Goal: Task Accomplishment & Management: Manage account settings

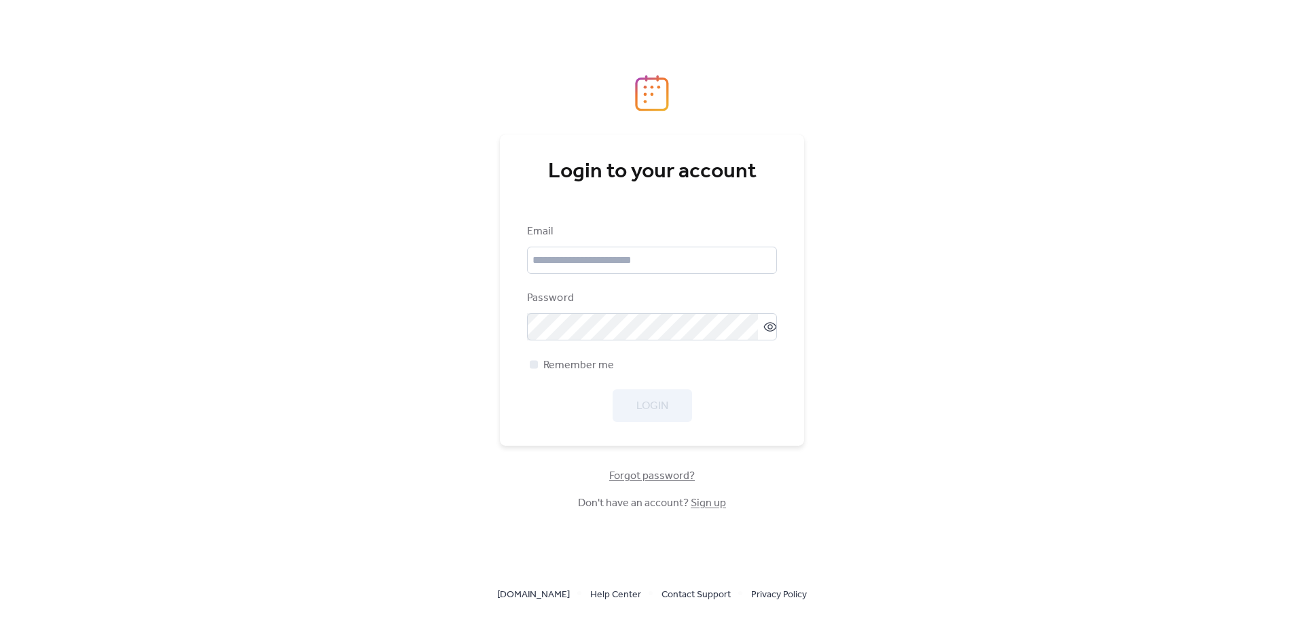
click at [860, 357] on div "Login to your account Email Password Remember me Login Forgot password? Don't h…" at bounding box center [652, 309] width 1304 height 619
click at [652, 258] on input "email" at bounding box center [652, 260] width 250 height 27
type input "**********"
click at [640, 312] on div "Password" at bounding box center [652, 315] width 250 height 50
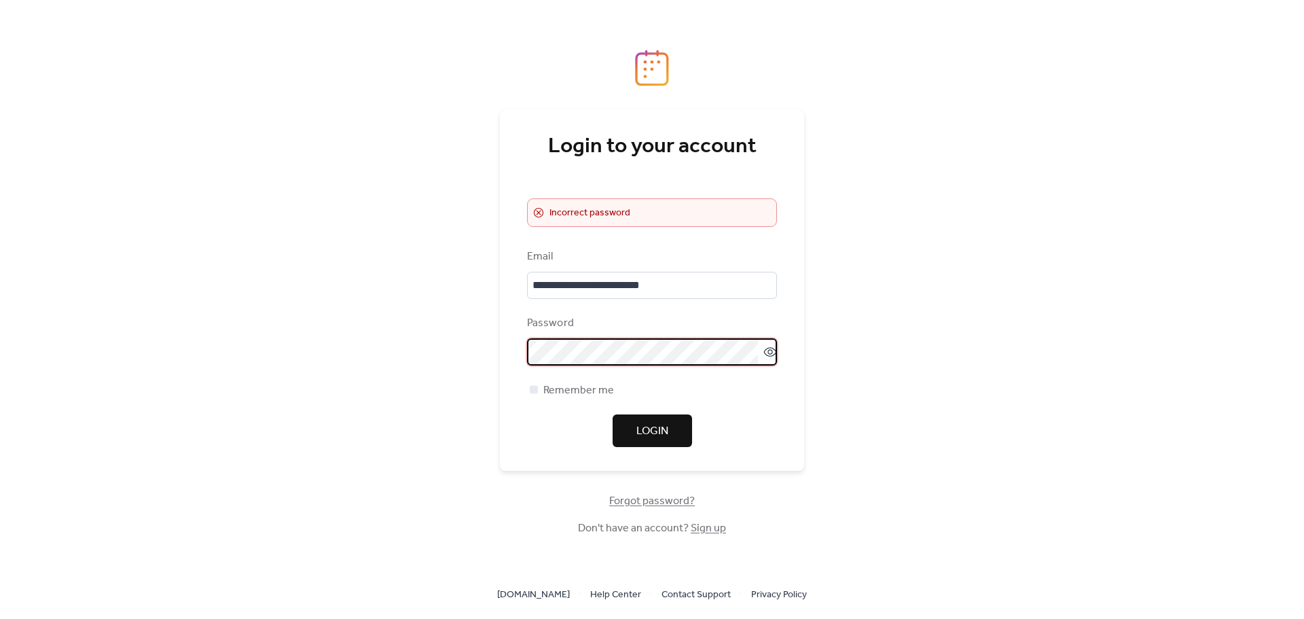
click at [763, 353] on icon at bounding box center [770, 352] width 14 height 14
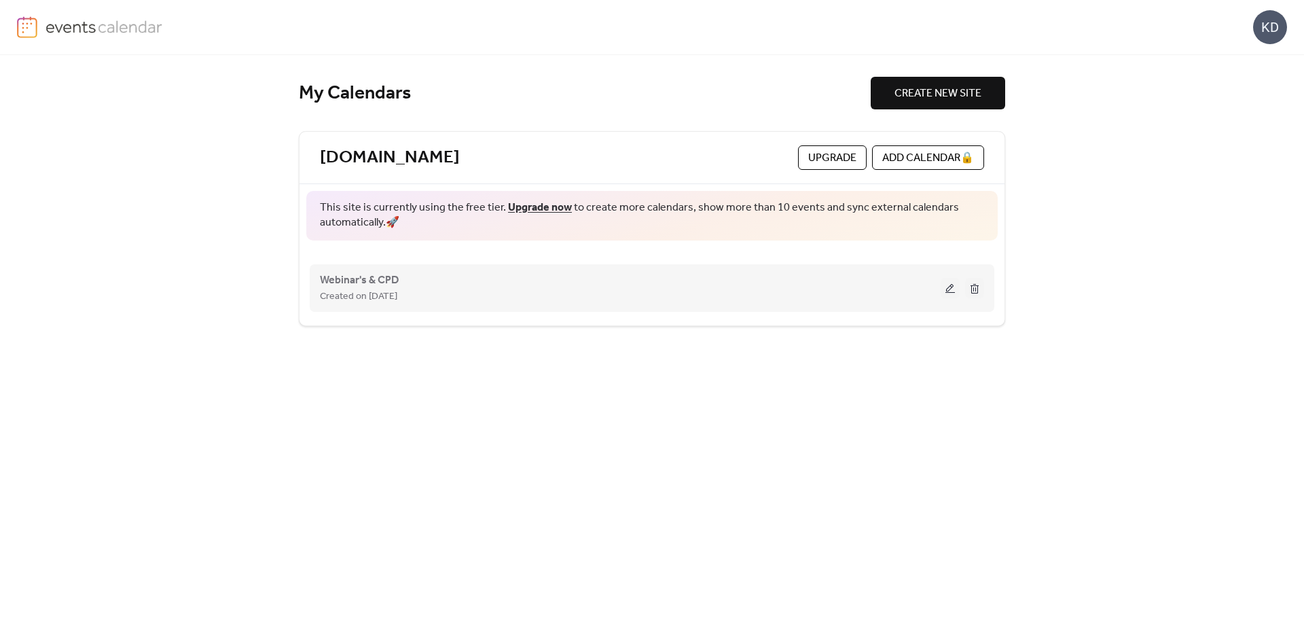
click at [452, 291] on div "Created on [DATE]" at bounding box center [630, 296] width 621 height 16
click at [955, 289] on button at bounding box center [950, 288] width 19 height 20
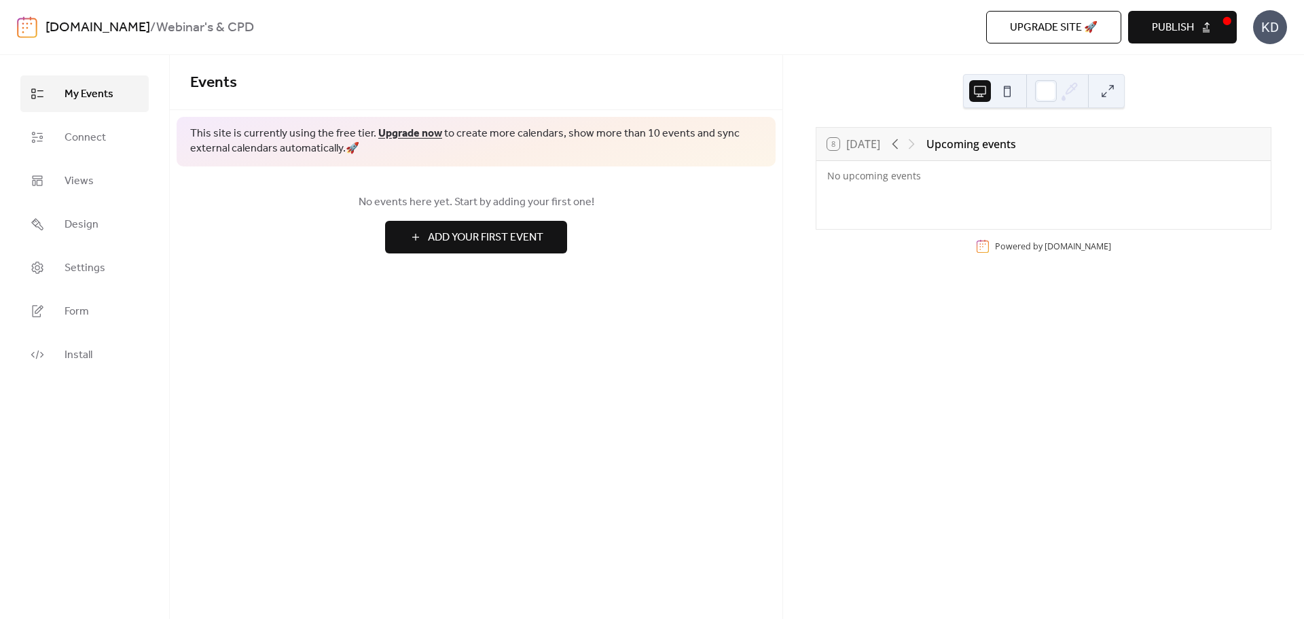
click at [1188, 36] on span "Publish" at bounding box center [1173, 28] width 42 height 16
click at [128, 149] on link "Connect" at bounding box center [84, 137] width 128 height 37
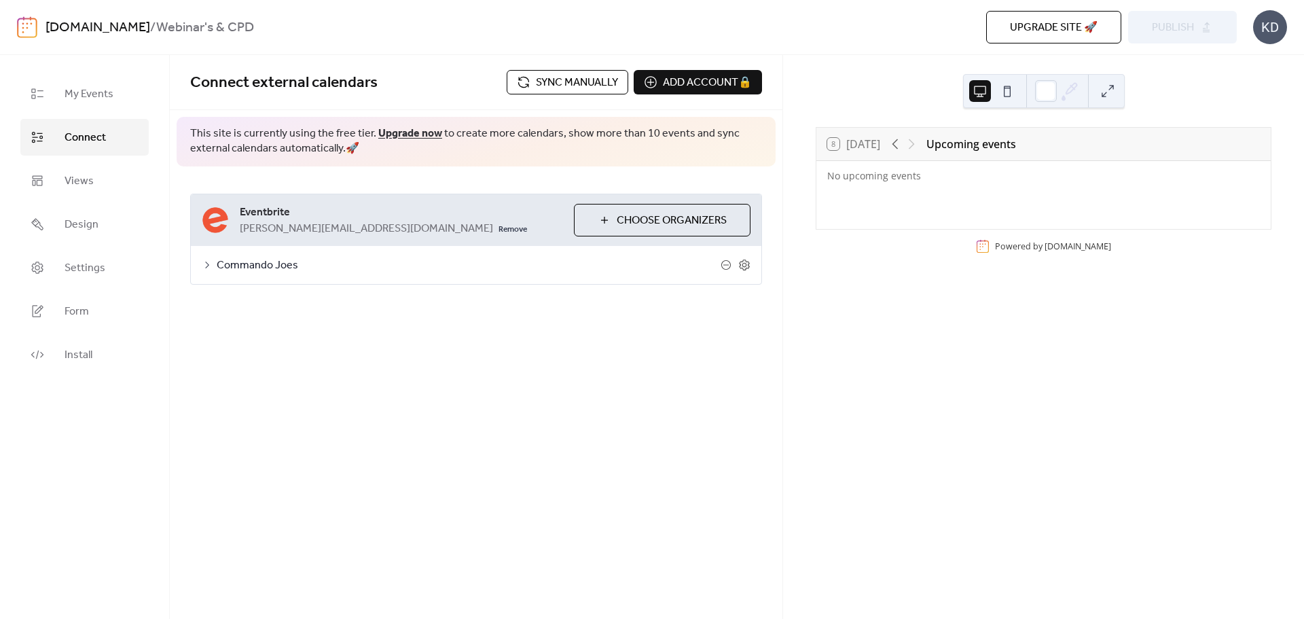
click at [113, 128] on link "Connect" at bounding box center [84, 137] width 128 height 37
click at [112, 103] on link "My Events" at bounding box center [84, 93] width 128 height 37
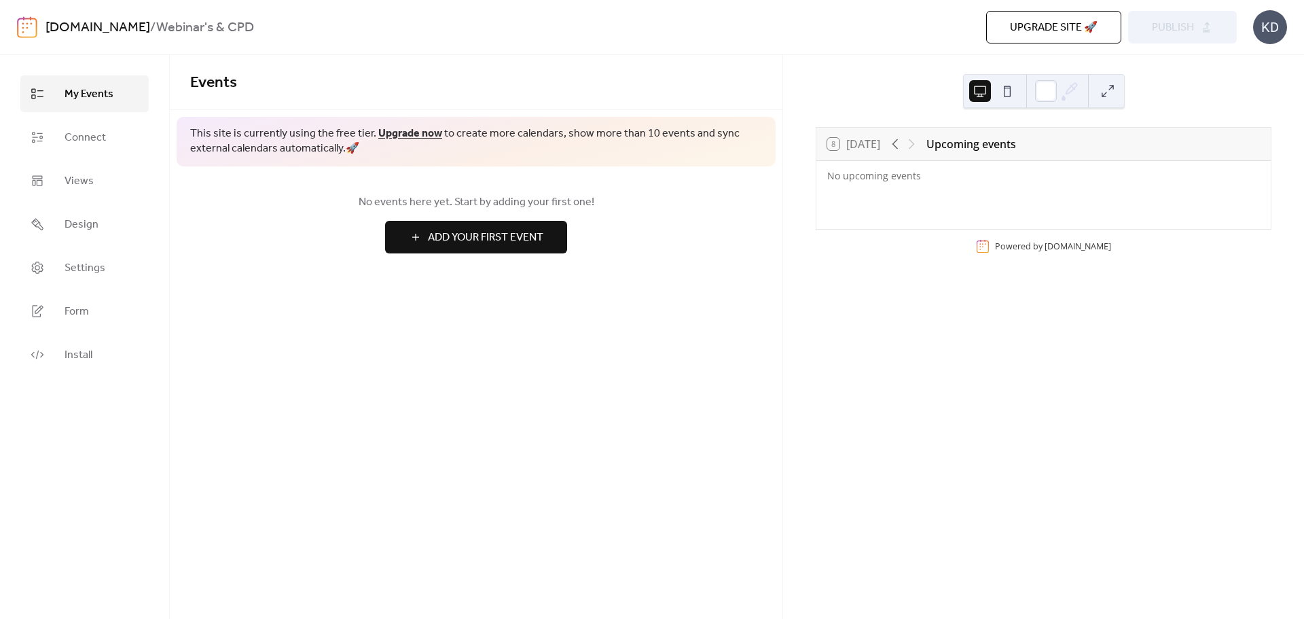
click at [109, 103] on span "My Events" at bounding box center [89, 94] width 49 height 16
click at [78, 153] on link "Connect" at bounding box center [84, 137] width 128 height 37
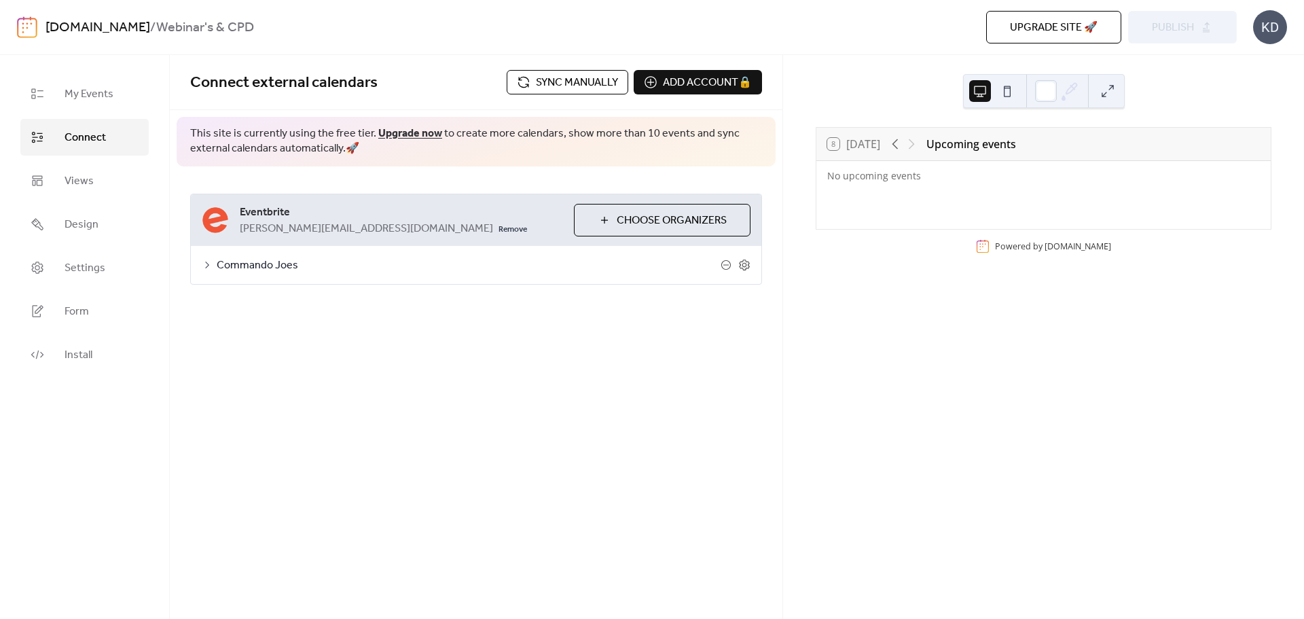
click at [547, 79] on span "Sync manually" at bounding box center [577, 83] width 82 height 16
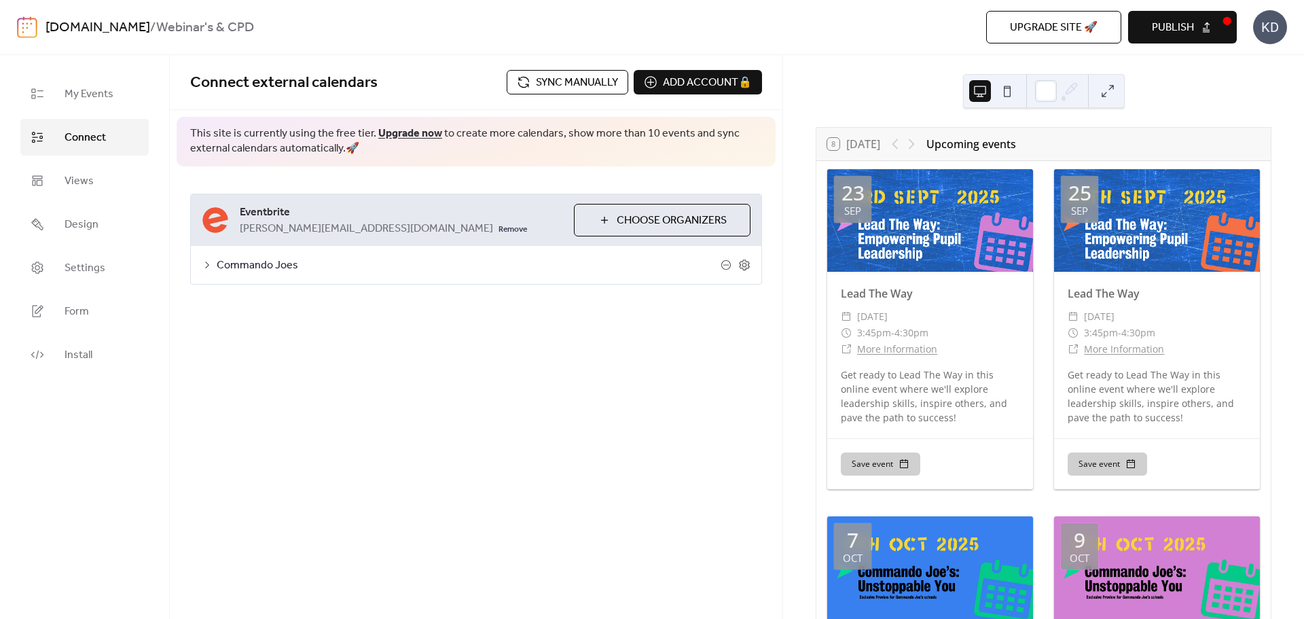
click at [1191, 34] on span "Publish" at bounding box center [1173, 28] width 42 height 16
